Goal: Task Accomplishment & Management: Use online tool/utility

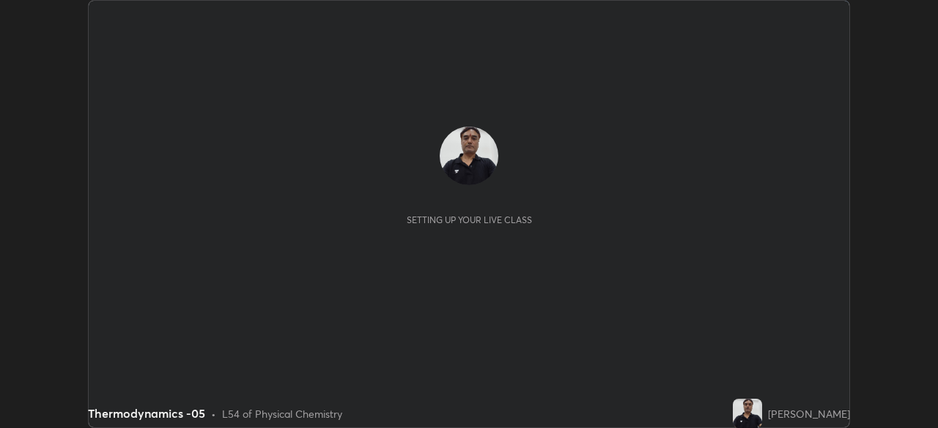
scroll to position [428, 937]
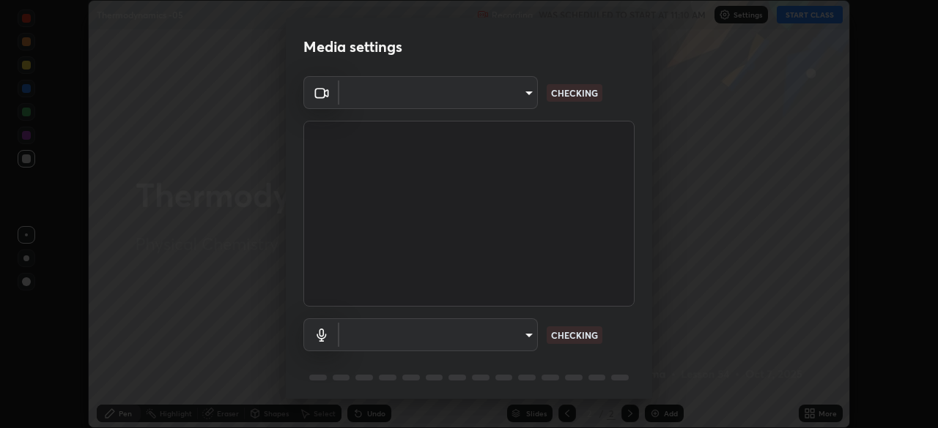
type input "0ea999b062c0169ebc0eaa7f6c9e51a1cd4caf8c3ca4c50b8d1178a1d63fce01"
type input "fc83c31c95ee897779231fdc66f4805b5773c4c737e34729776a1a4cb07ace4c"
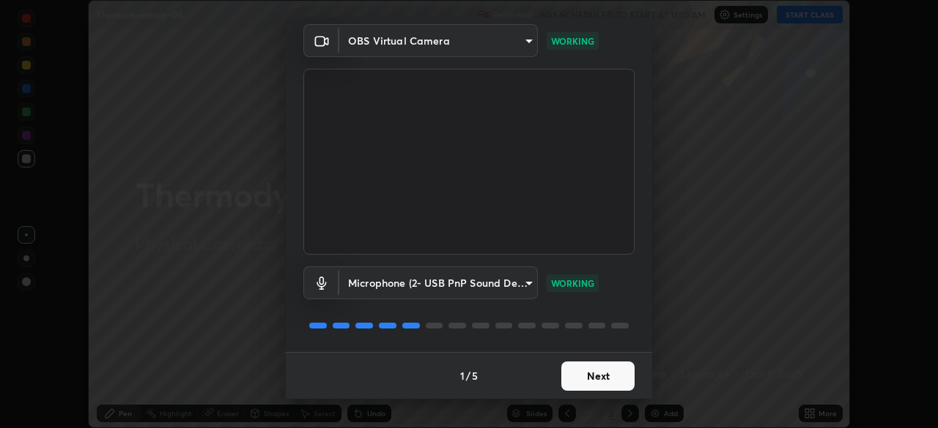
click at [593, 376] on button "Next" at bounding box center [597, 376] width 73 height 29
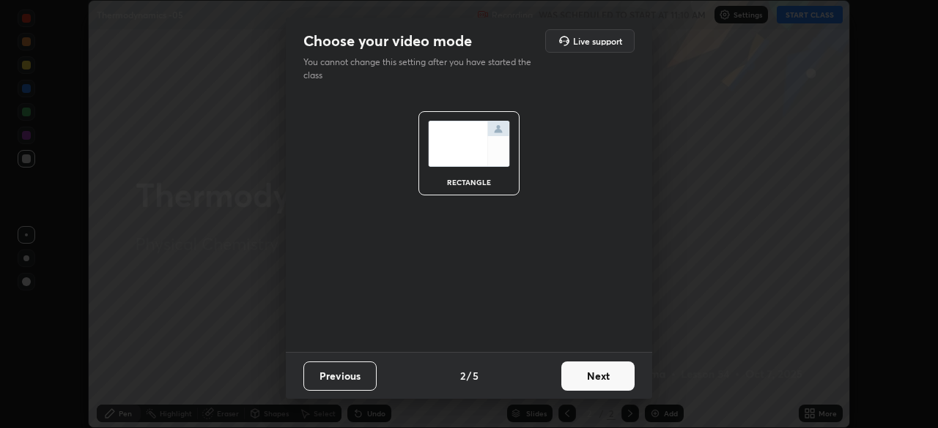
scroll to position [0, 0]
click at [601, 380] on button "Next" at bounding box center [597, 376] width 73 height 29
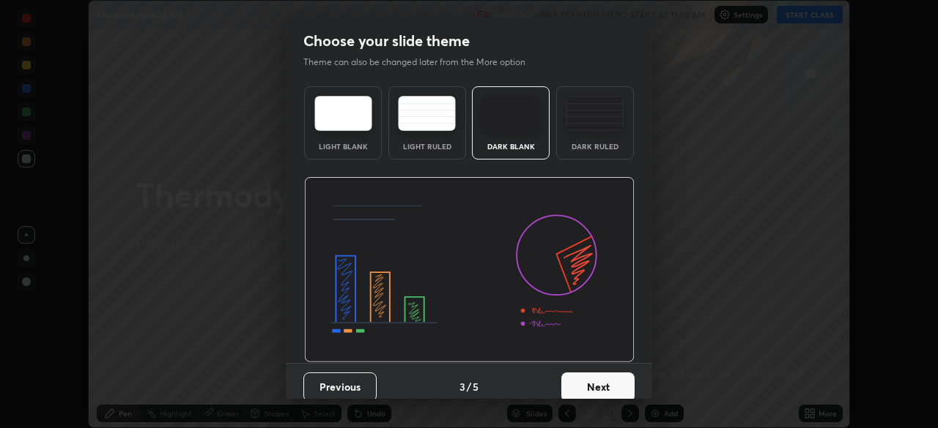
click at [601, 385] on button "Next" at bounding box center [597, 387] width 73 height 29
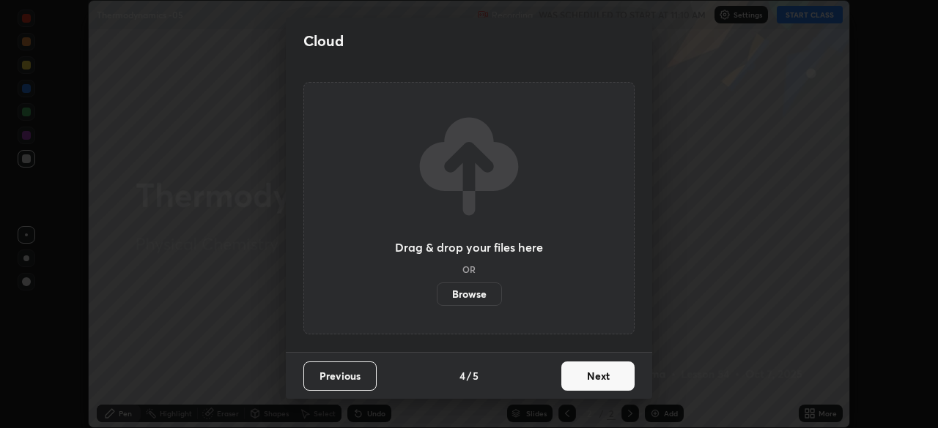
click at [599, 385] on button "Next" at bounding box center [597, 376] width 73 height 29
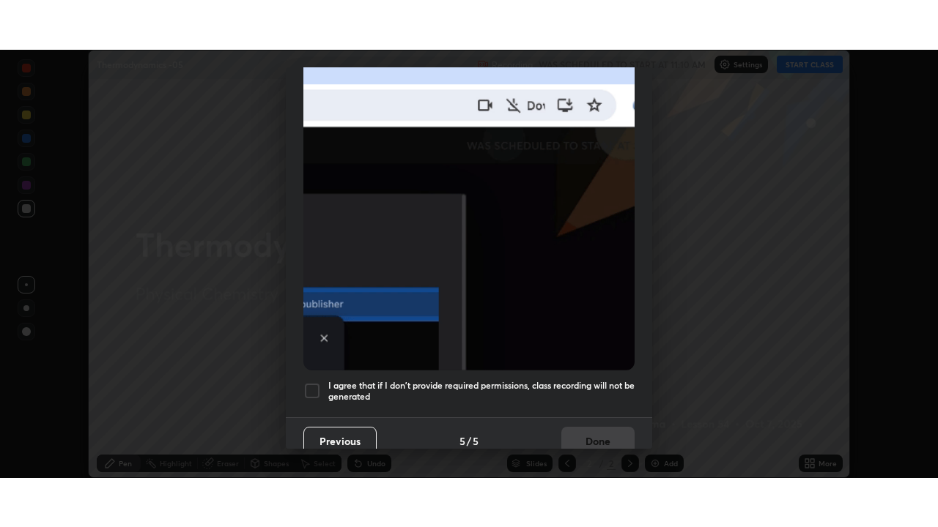
scroll to position [351, 0]
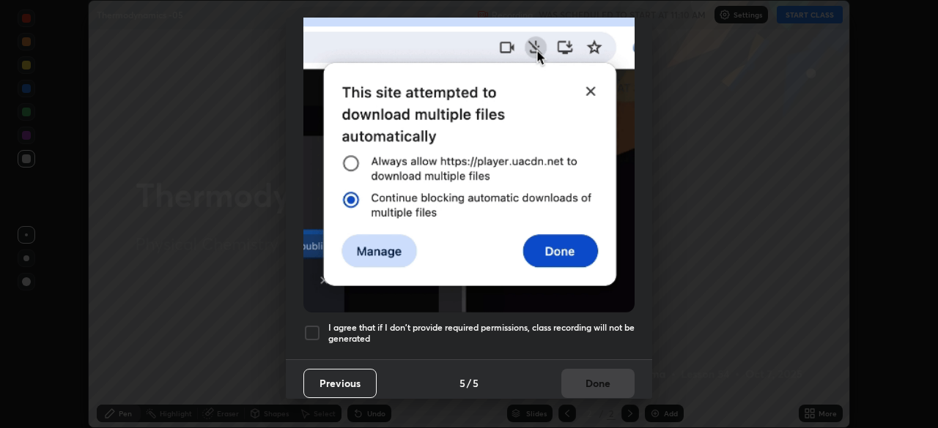
click at [318, 324] on div at bounding box center [312, 333] width 18 height 18
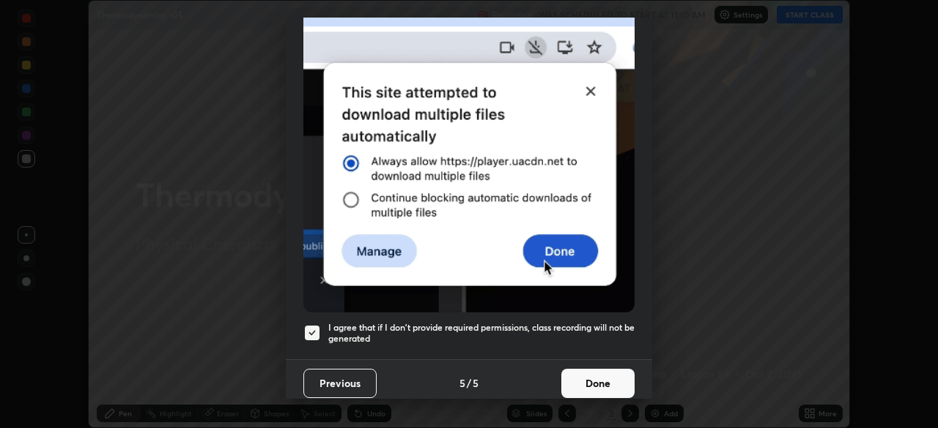
click at [587, 371] on button "Done" at bounding box center [597, 383] width 73 height 29
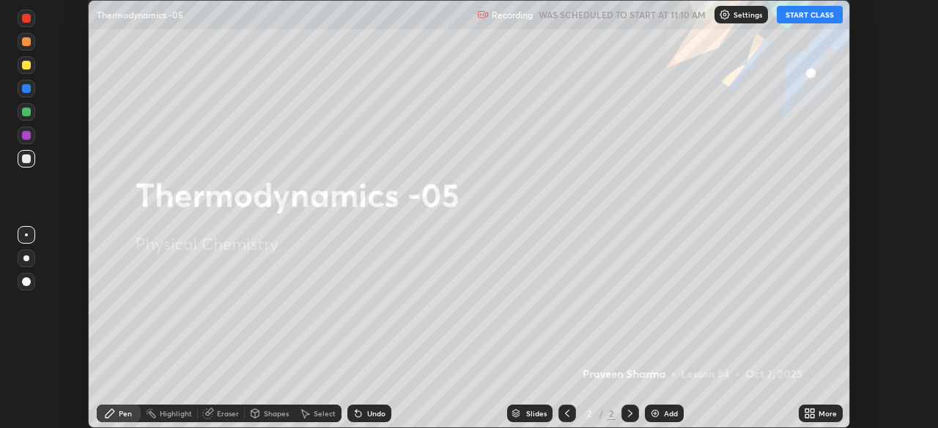
click at [811, 410] on icon at bounding box center [812, 411] width 4 height 4
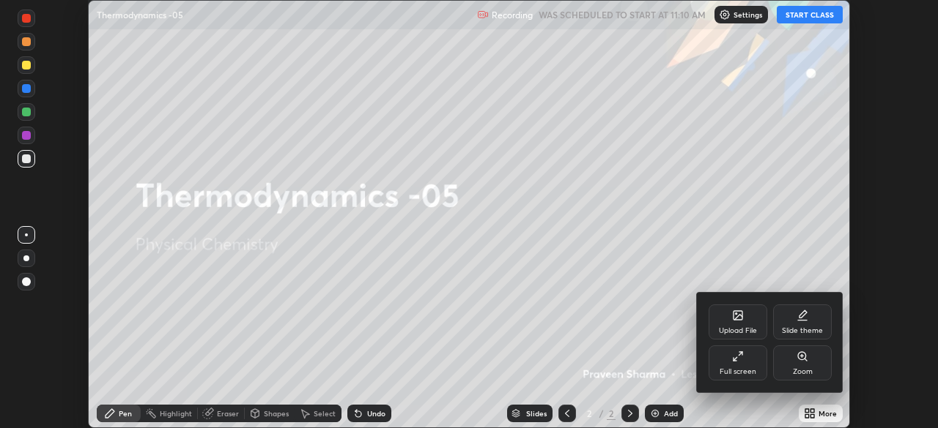
click at [742, 354] on icon at bounding box center [740, 353] width 3 height 3
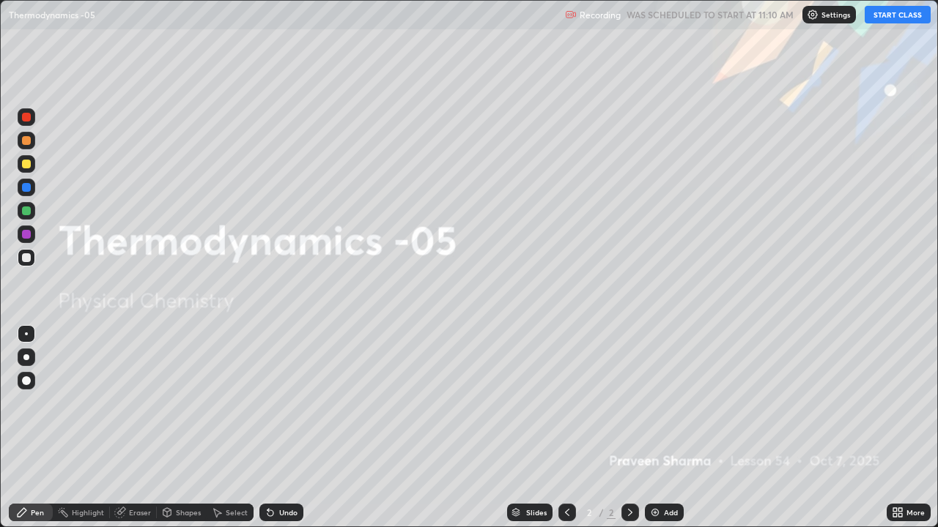
scroll to position [527, 938]
click at [893, 20] on button "START CLASS" at bounding box center [897, 15] width 66 height 18
click at [661, 428] on div "Add" at bounding box center [664, 513] width 39 height 18
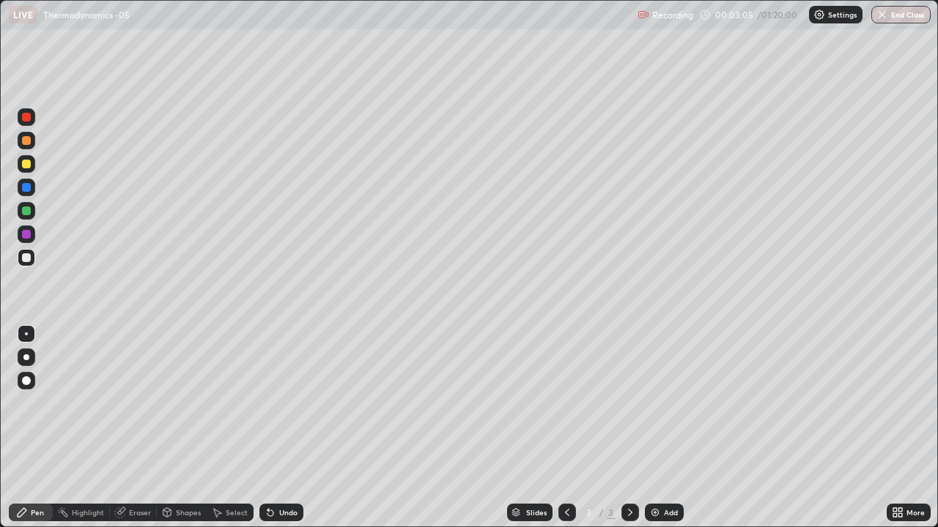
click at [269, 428] on icon at bounding box center [270, 514] width 6 height 6
click at [270, 428] on icon at bounding box center [270, 514] width 6 height 6
click at [275, 428] on div "Undo" at bounding box center [281, 513] width 44 height 18
click at [286, 428] on div "Undo" at bounding box center [288, 512] width 18 height 7
click at [292, 428] on div "Undo" at bounding box center [281, 513] width 44 height 18
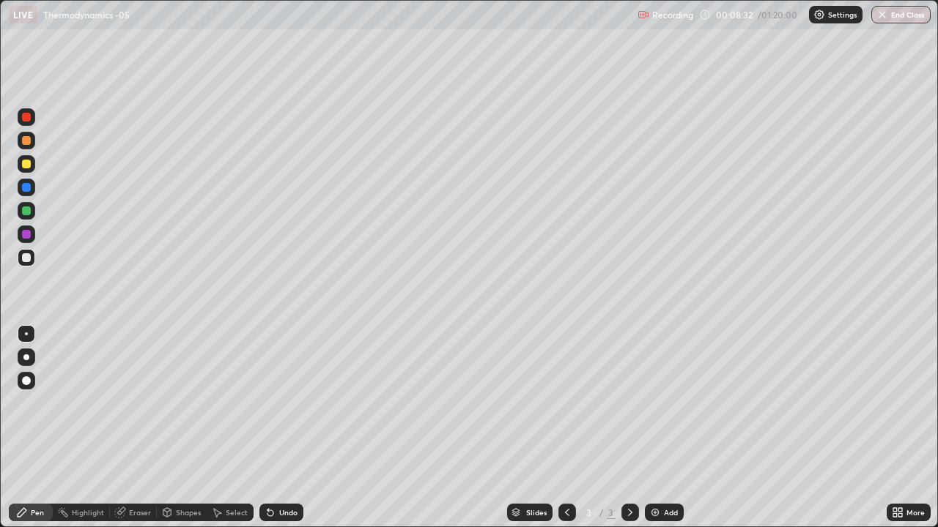
click at [664, 428] on div "Add" at bounding box center [671, 512] width 14 height 7
click at [279, 428] on div "Undo" at bounding box center [288, 512] width 18 height 7
click at [287, 428] on div "Undo" at bounding box center [288, 512] width 18 height 7
click at [290, 428] on div "Undo" at bounding box center [281, 513] width 44 height 18
click at [296, 428] on div "Undo" at bounding box center [281, 513] width 44 height 18
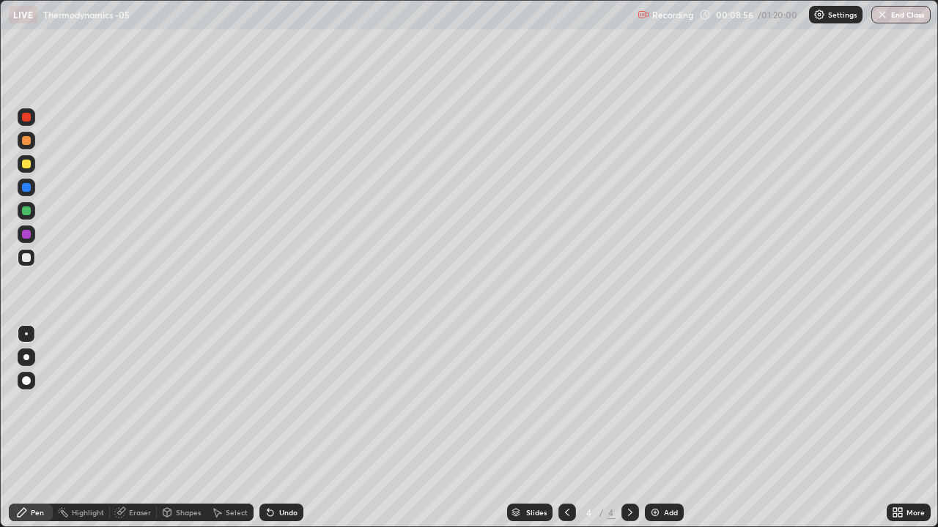
click at [292, 428] on div "Undo" at bounding box center [281, 513] width 44 height 18
click at [294, 428] on div "Undo" at bounding box center [281, 513] width 44 height 18
click at [660, 428] on div "Add" at bounding box center [664, 513] width 39 height 18
click at [279, 428] on div "Undo" at bounding box center [288, 512] width 18 height 7
click at [286, 428] on div "Undo" at bounding box center [288, 512] width 18 height 7
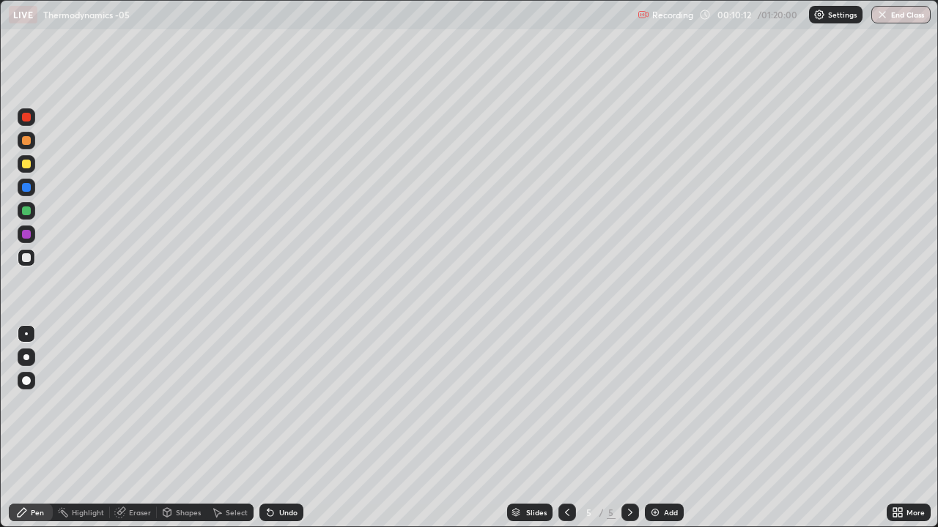
click at [286, 428] on div "Undo" at bounding box center [281, 513] width 44 height 18
click at [289, 428] on div "Undo" at bounding box center [288, 512] width 18 height 7
click at [286, 428] on div "Undo" at bounding box center [281, 513] width 44 height 18
click at [289, 428] on div "Undo" at bounding box center [281, 513] width 44 height 18
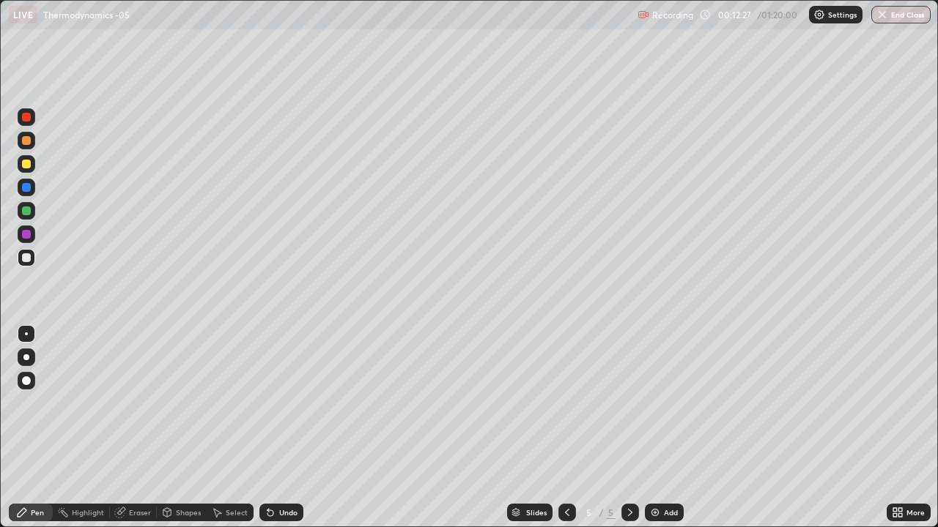
click at [287, 428] on div "Undo" at bounding box center [281, 513] width 44 height 18
click at [279, 428] on div "Undo" at bounding box center [288, 512] width 18 height 7
click at [669, 428] on div "Add" at bounding box center [671, 512] width 14 height 7
click at [287, 428] on div "Undo" at bounding box center [288, 512] width 18 height 7
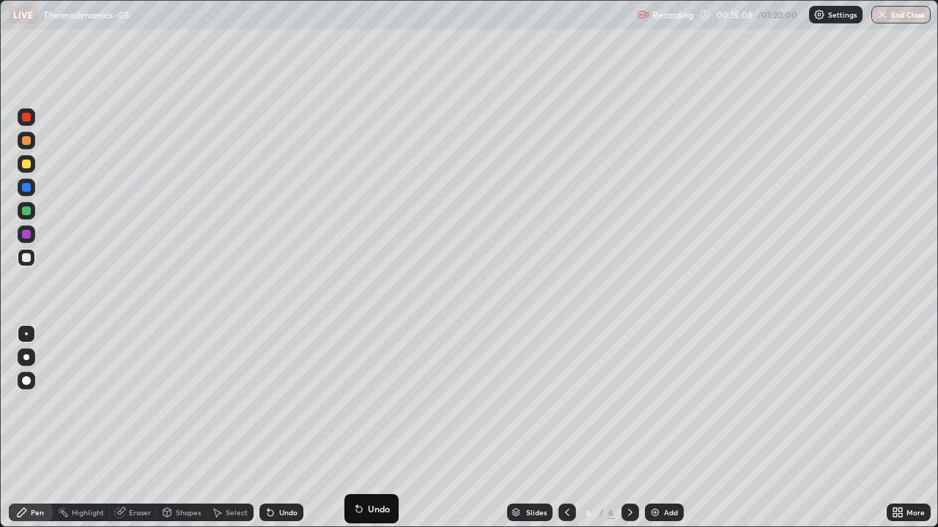
click at [286, 428] on div "Undo" at bounding box center [288, 512] width 18 height 7
click at [655, 428] on img at bounding box center [655, 513] width 12 height 12
click at [288, 428] on div "Undo" at bounding box center [281, 513] width 44 height 18
click at [564, 428] on icon at bounding box center [567, 513] width 12 height 12
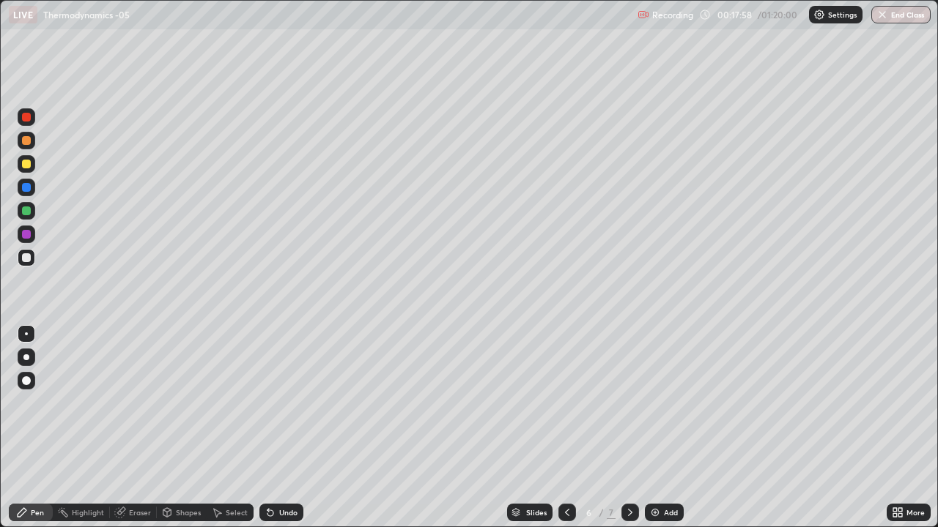
click at [563, 428] on icon at bounding box center [567, 513] width 12 height 12
click at [565, 428] on icon at bounding box center [567, 513] width 12 height 12
click at [627, 428] on icon at bounding box center [630, 513] width 12 height 12
click at [628, 428] on div at bounding box center [630, 513] width 18 height 18
click at [629, 428] on icon at bounding box center [630, 513] width 12 height 12
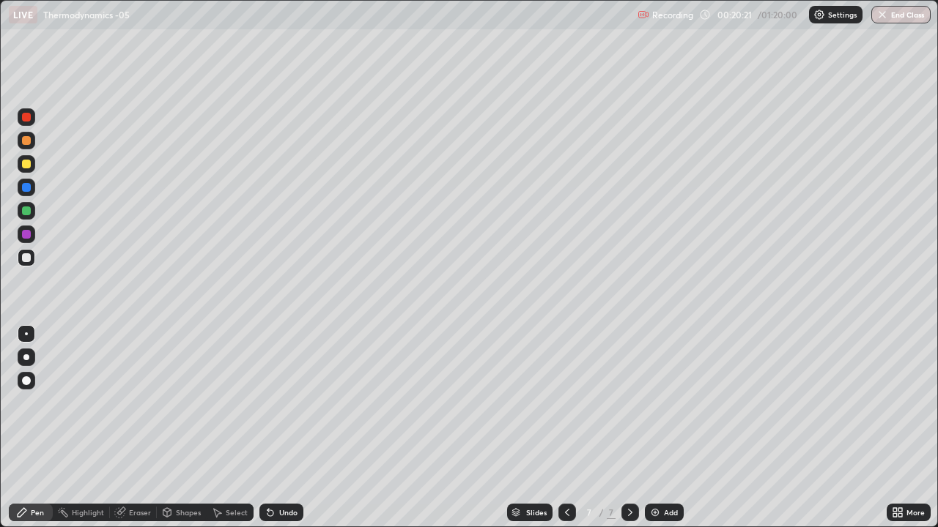
click at [268, 428] on icon at bounding box center [270, 514] width 6 height 6
click at [267, 428] on icon at bounding box center [270, 514] width 6 height 6
click at [268, 428] on icon at bounding box center [270, 514] width 6 height 6
click at [267, 428] on icon at bounding box center [270, 514] width 6 height 6
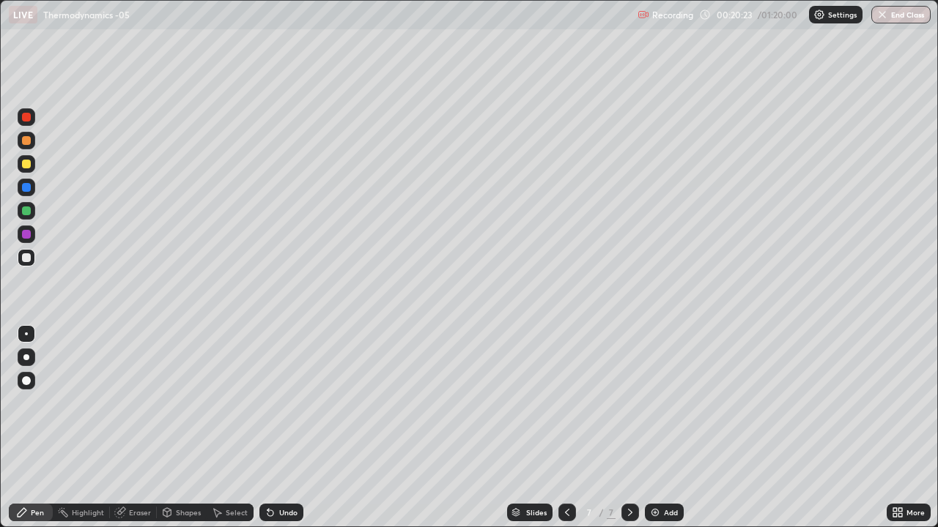
click at [267, 428] on icon at bounding box center [270, 514] width 6 height 6
click at [289, 428] on div "Undo" at bounding box center [288, 512] width 18 height 7
click at [297, 428] on div "Undo" at bounding box center [281, 513] width 44 height 18
click at [654, 428] on img at bounding box center [655, 513] width 12 height 12
click at [281, 428] on div "Undo" at bounding box center [281, 513] width 44 height 18
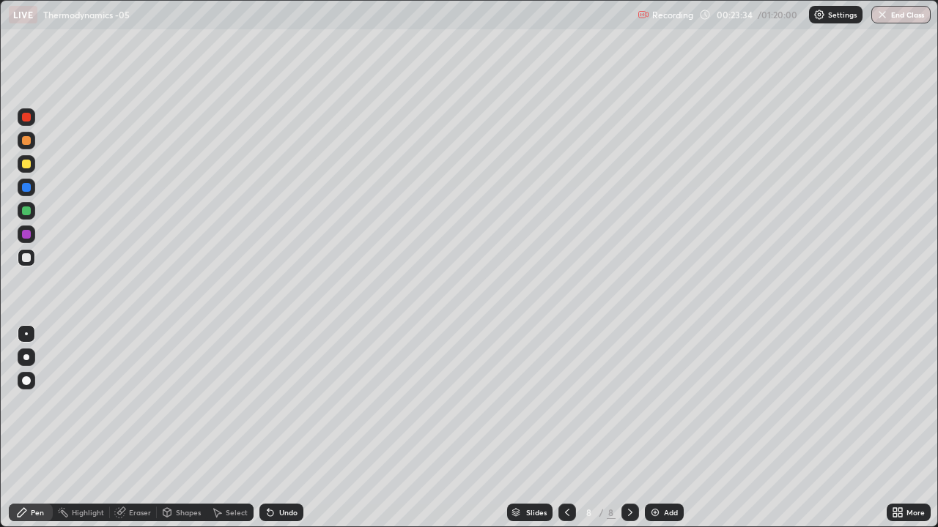
click at [282, 428] on div "Undo" at bounding box center [281, 513] width 44 height 18
click at [285, 428] on div "Undo" at bounding box center [288, 512] width 18 height 7
click at [283, 428] on div "Undo" at bounding box center [288, 512] width 18 height 7
click at [656, 428] on img at bounding box center [655, 513] width 12 height 12
click at [275, 428] on div "Undo" at bounding box center [281, 513] width 44 height 18
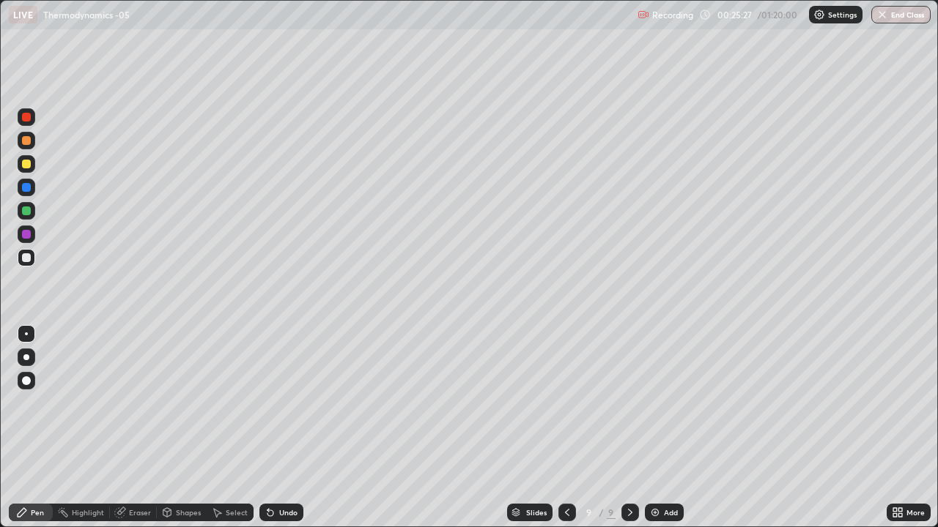
click at [267, 428] on icon at bounding box center [270, 514] width 6 height 6
click at [268, 428] on icon at bounding box center [270, 514] width 6 height 6
click at [276, 428] on div "Undo" at bounding box center [281, 513] width 44 height 18
click at [280, 428] on div "Undo" at bounding box center [288, 512] width 18 height 7
click at [281, 428] on div "Undo" at bounding box center [288, 512] width 18 height 7
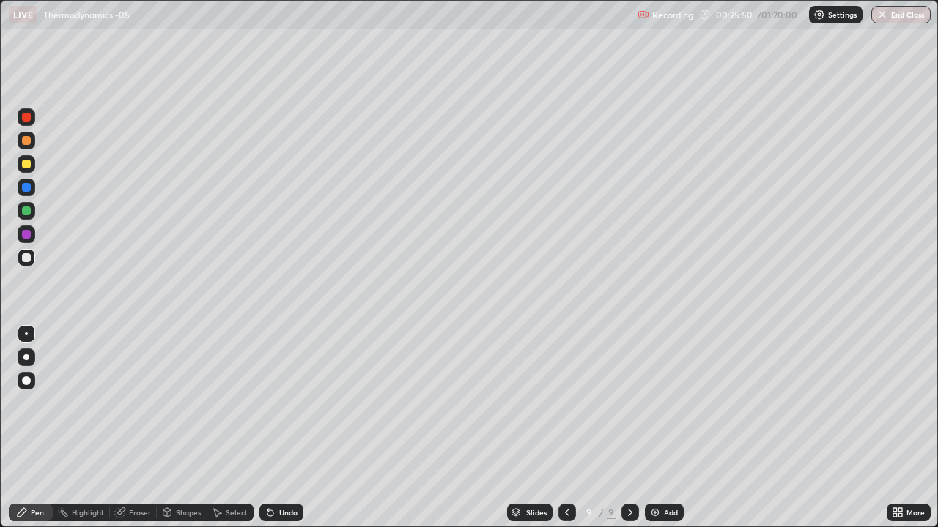
click at [288, 428] on div "Undo" at bounding box center [288, 512] width 18 height 7
click at [299, 428] on div "Undo" at bounding box center [281, 513] width 44 height 18
click at [300, 428] on div "Undo" at bounding box center [281, 513] width 44 height 18
click at [292, 428] on div "Undo" at bounding box center [281, 513] width 44 height 18
click at [292, 428] on div "Undo" at bounding box center [288, 512] width 18 height 7
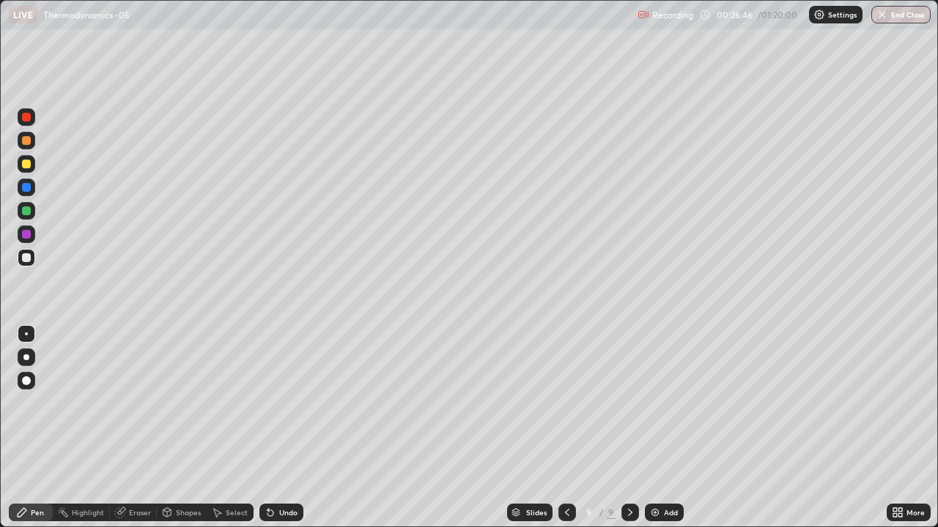
click at [133, 428] on div "Eraser" at bounding box center [140, 512] width 22 height 7
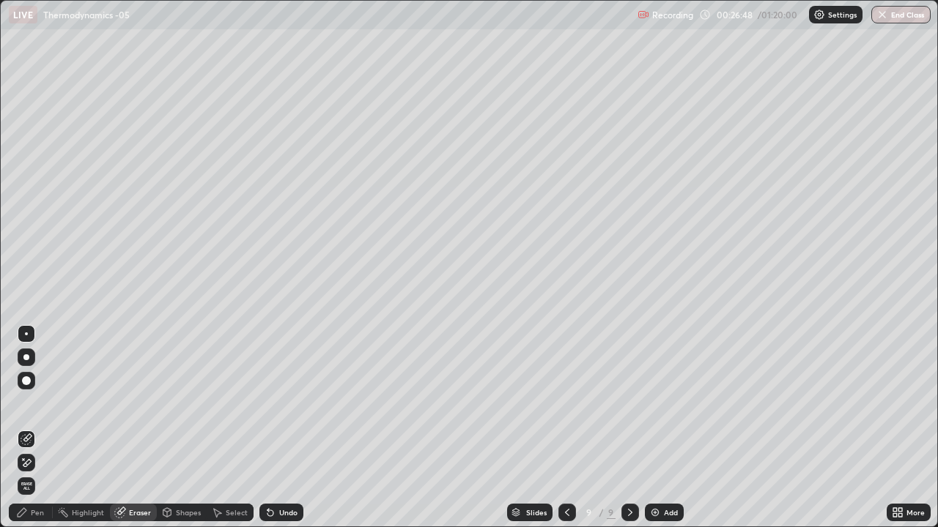
click at [31, 428] on div "Pen" at bounding box center [37, 512] width 13 height 7
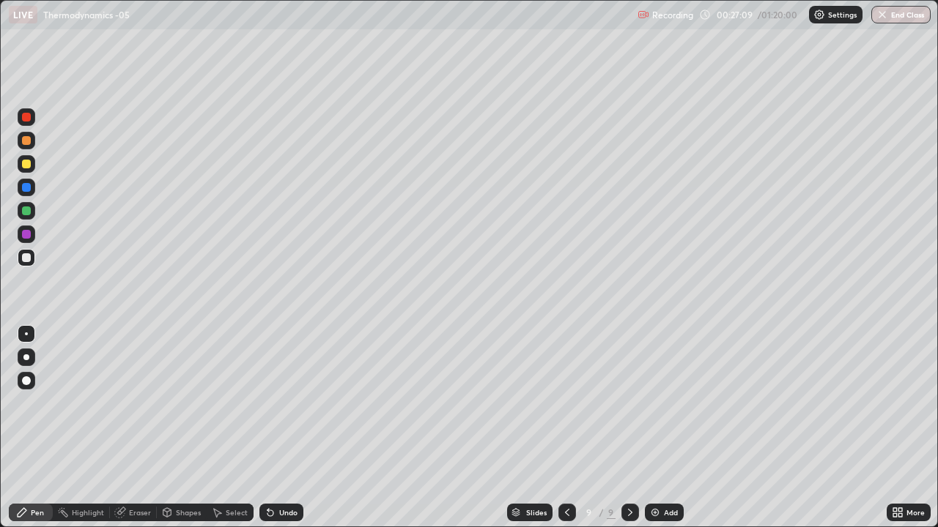
click at [284, 428] on div "Undo" at bounding box center [288, 512] width 18 height 7
click at [284, 428] on div "Undo" at bounding box center [281, 513] width 44 height 18
click at [273, 428] on icon at bounding box center [270, 513] width 12 height 12
click at [272, 428] on icon at bounding box center [270, 513] width 12 height 12
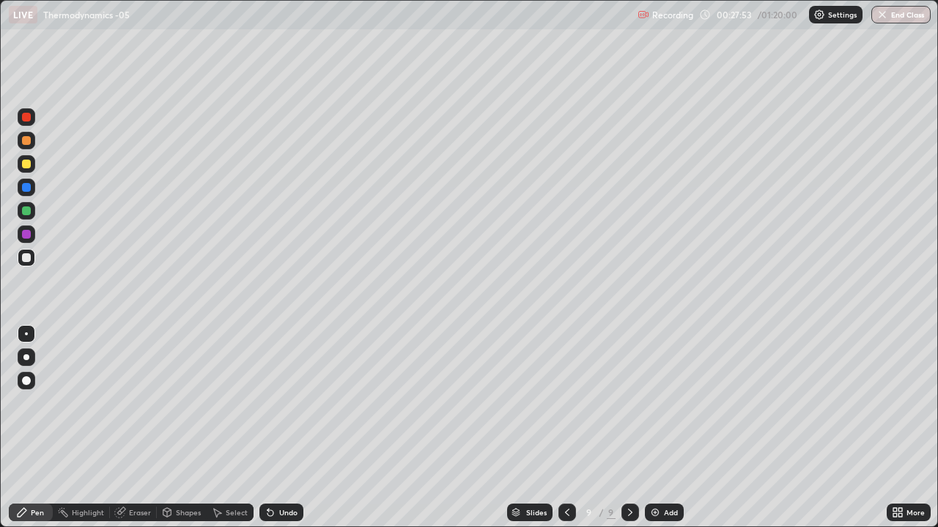
click at [274, 428] on div "Undo" at bounding box center [281, 513] width 44 height 18
click at [653, 428] on img at bounding box center [655, 513] width 12 height 12
click at [283, 428] on div "Undo" at bounding box center [281, 513] width 44 height 18
click at [286, 428] on div "Undo" at bounding box center [288, 512] width 18 height 7
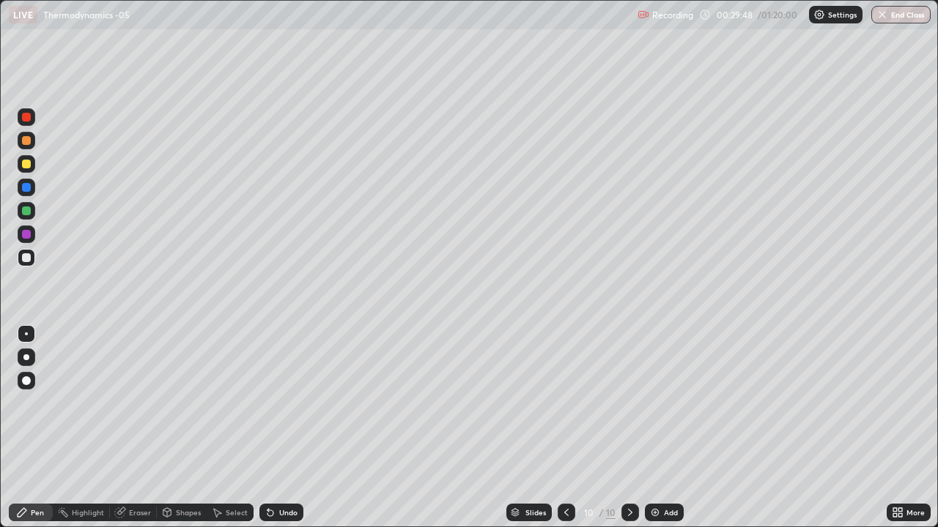
click at [285, 428] on div "Undo" at bounding box center [281, 513] width 44 height 18
click at [286, 428] on div "Undo" at bounding box center [288, 512] width 18 height 7
click at [281, 428] on div "Undo" at bounding box center [288, 512] width 18 height 7
click at [283, 428] on div "Undo" at bounding box center [288, 512] width 18 height 7
click at [289, 428] on div "Undo" at bounding box center [288, 512] width 18 height 7
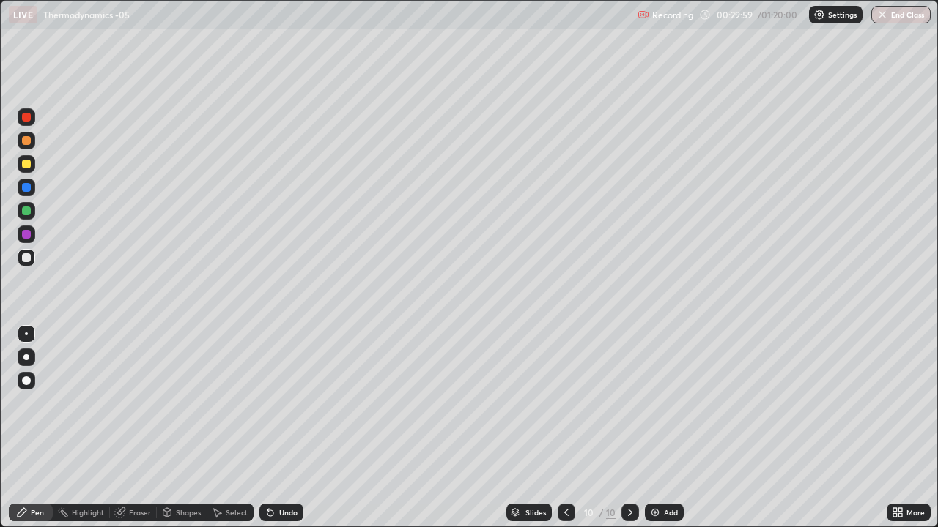
click at [287, 428] on div "Undo" at bounding box center [288, 512] width 18 height 7
click at [286, 428] on div "Undo" at bounding box center [288, 512] width 18 height 7
click at [287, 428] on div "Undo" at bounding box center [288, 512] width 18 height 7
click at [283, 428] on div "Undo" at bounding box center [288, 512] width 18 height 7
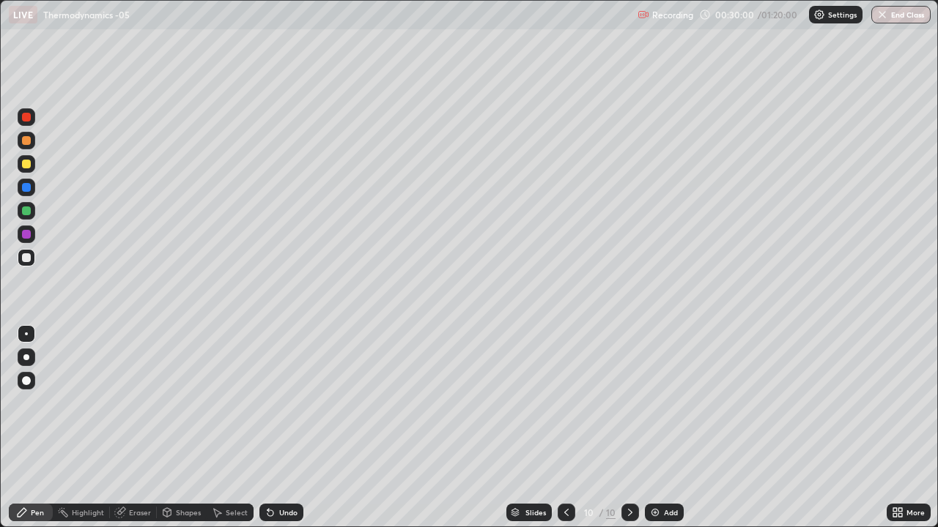
click at [283, 428] on div "Undo" at bounding box center [281, 513] width 44 height 18
click at [289, 428] on div "Undo" at bounding box center [281, 513] width 44 height 18
click at [566, 428] on icon at bounding box center [566, 513] width 12 height 12
click at [32, 168] on div at bounding box center [27, 164] width 18 height 18
click at [268, 428] on icon at bounding box center [270, 514] width 6 height 6
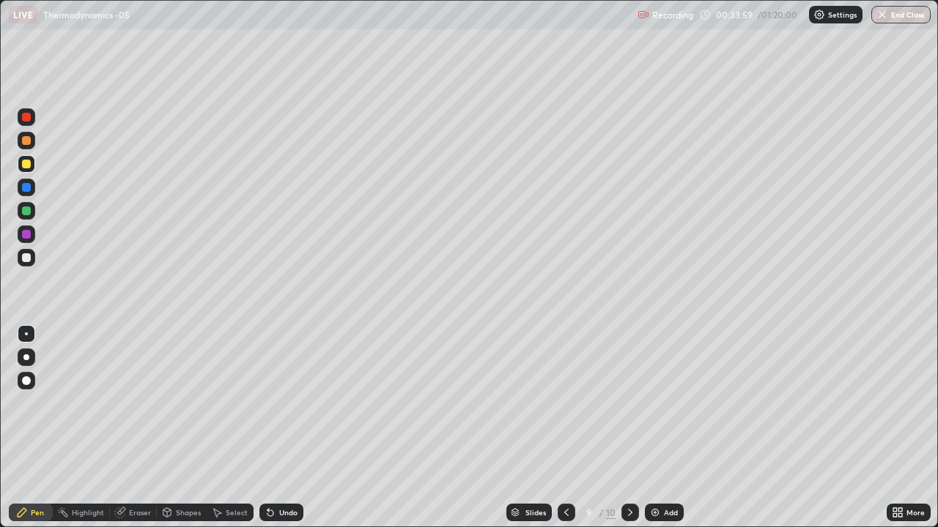
click at [268, 428] on icon at bounding box center [270, 514] width 6 height 6
click at [658, 428] on img at bounding box center [655, 513] width 12 height 12
click at [31, 256] on div at bounding box center [27, 258] width 18 height 18
click at [274, 428] on div "Undo" at bounding box center [281, 513] width 44 height 18
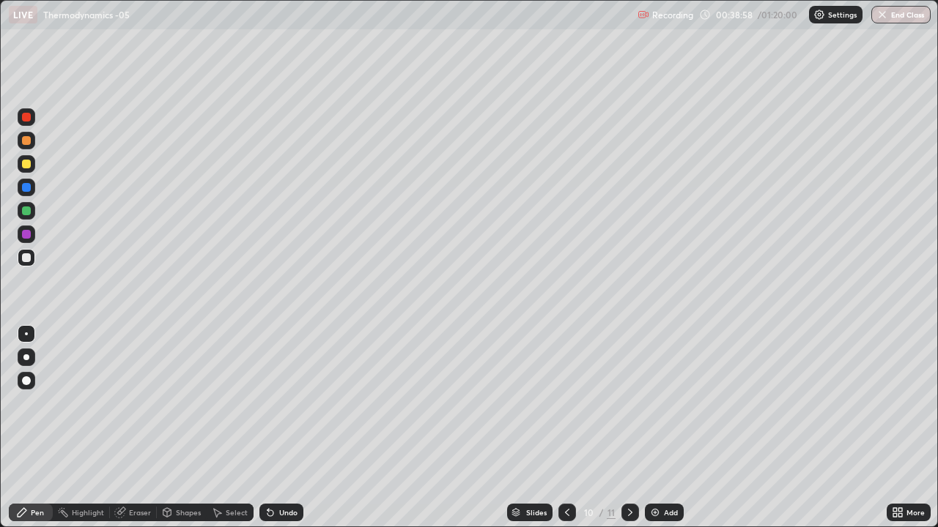
click at [275, 428] on div "Undo" at bounding box center [281, 513] width 44 height 18
click at [267, 428] on icon at bounding box center [267, 509] width 1 height 1
click at [23, 163] on div at bounding box center [26, 164] width 9 height 9
